Goal: Transaction & Acquisition: Purchase product/service

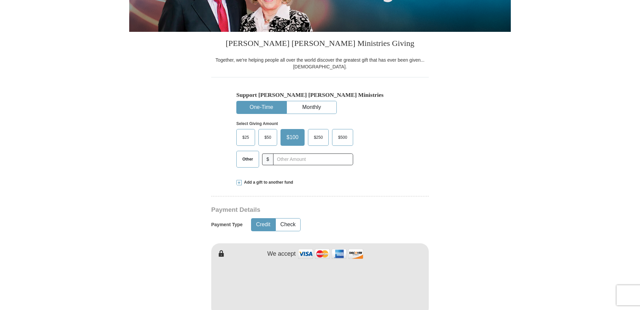
scroll to position [234, 0]
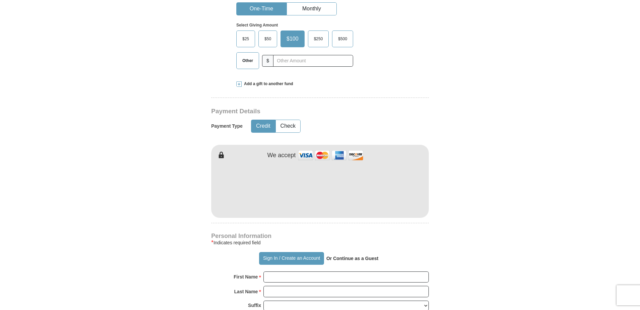
click at [319, 40] on span "$250" at bounding box center [319, 39] width 16 height 10
click at [0, 0] on input "$250" at bounding box center [0, 0] width 0 height 0
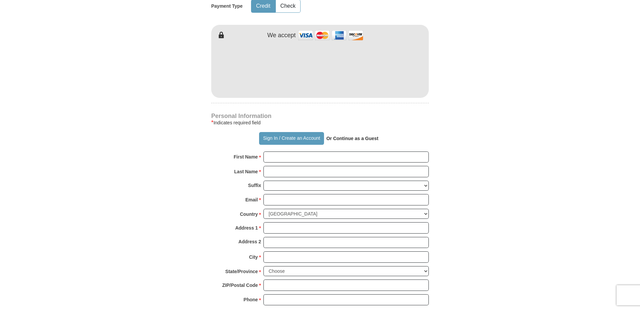
scroll to position [368, 0]
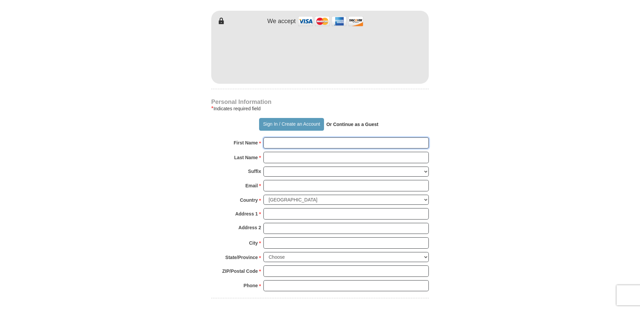
click at [296, 142] on input "First Name *" at bounding box center [345, 142] width 165 height 11
click at [309, 147] on input "First Name *" at bounding box center [345, 142] width 165 height 11
click at [309, 144] on input "First Name *" at bounding box center [345, 142] width 165 height 11
type input "Anthony Lamb"
type input "Lamb"
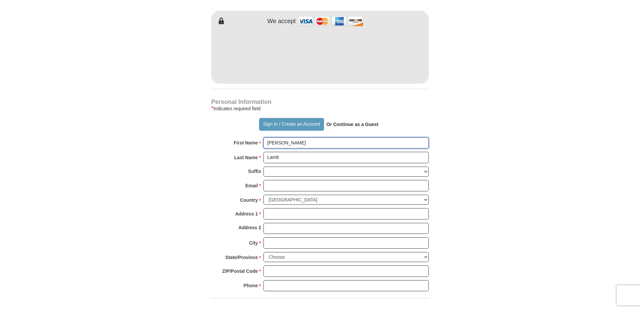
click at [309, 144] on input "Anthony Lamb" at bounding box center [345, 142] width 165 height 11
type input "[PERSON_NAME]"
click at [287, 183] on input "Email *" at bounding box center [345, 185] width 165 height 11
type input "[EMAIL_ADDRESS][DOMAIN_NAME]"
click at [297, 215] on input "Address 1 *" at bounding box center [345, 213] width 165 height 11
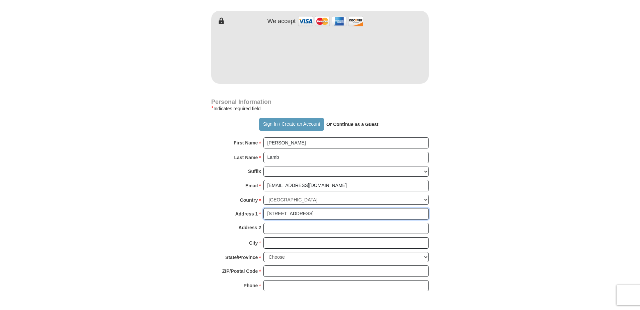
type input "[STREET_ADDRESS]"
type input "Kent"
select select "WA"
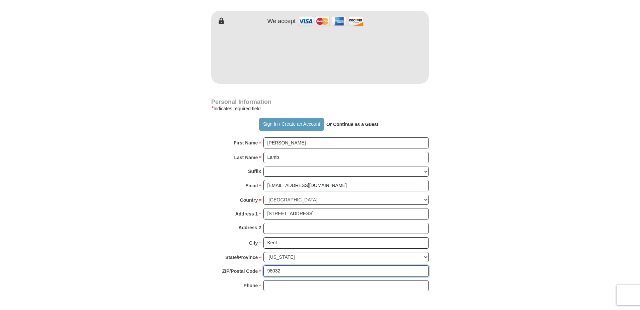
type input "98032"
type input "`"
type input "2532263756"
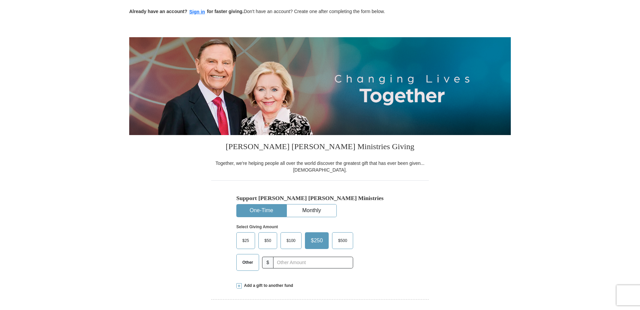
scroll to position [0, 0]
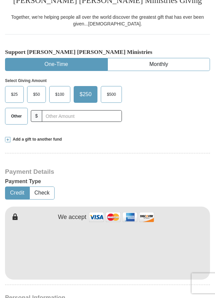
scroll to position [201, 0]
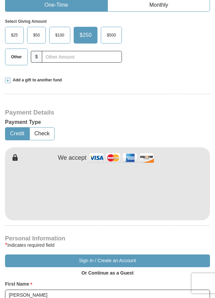
click at [86, 35] on span "$250" at bounding box center [85, 35] width 19 height 10
click at [0, 0] on input "$250" at bounding box center [0, 0] width 0 height 0
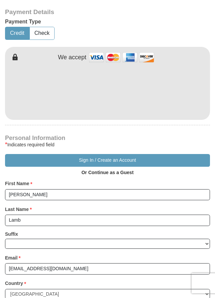
scroll to position [100, 0]
